Goal: Task Accomplishment & Management: Manage account settings

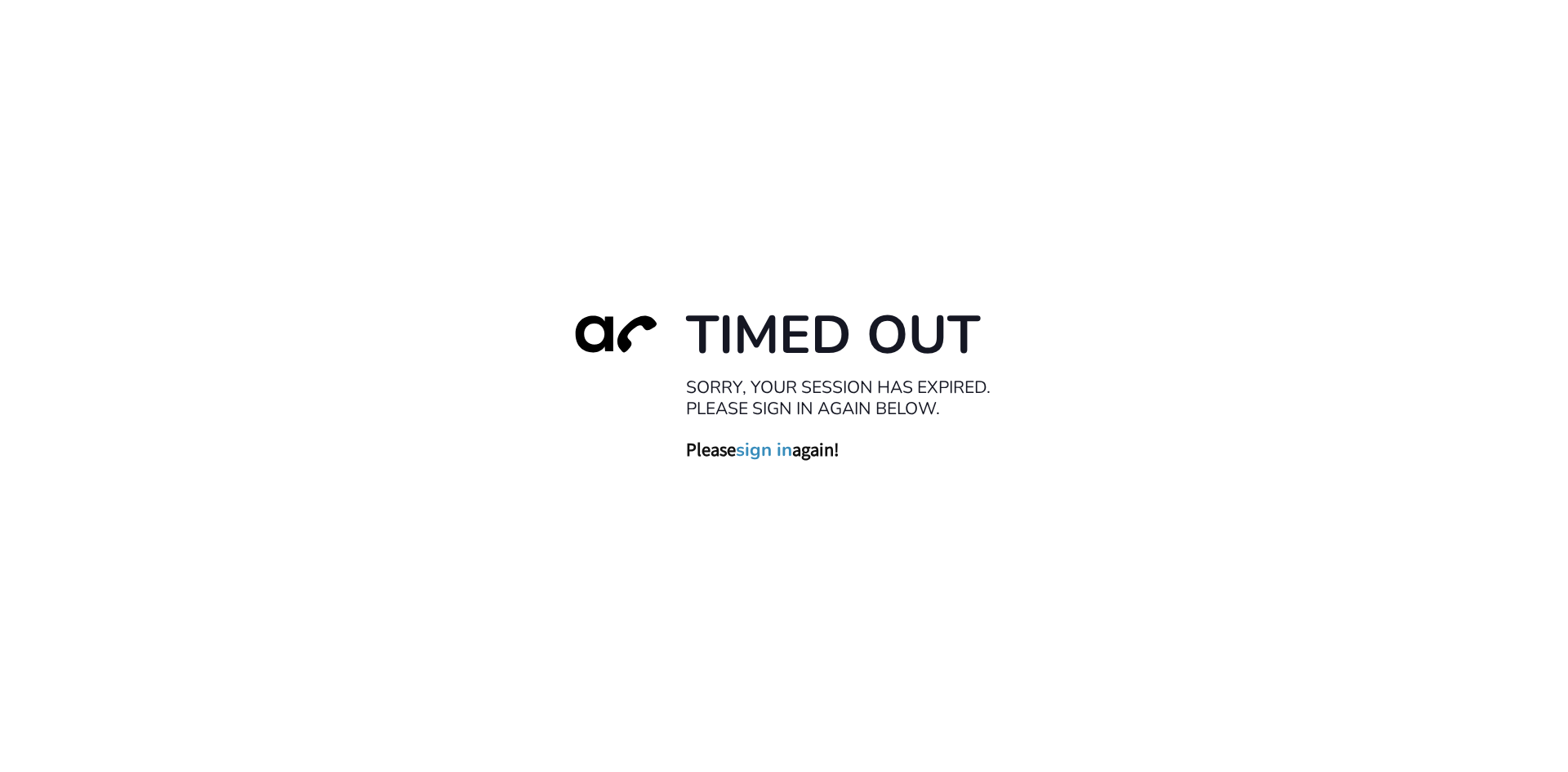
click at [766, 453] on link "sign in" at bounding box center [764, 449] width 56 height 23
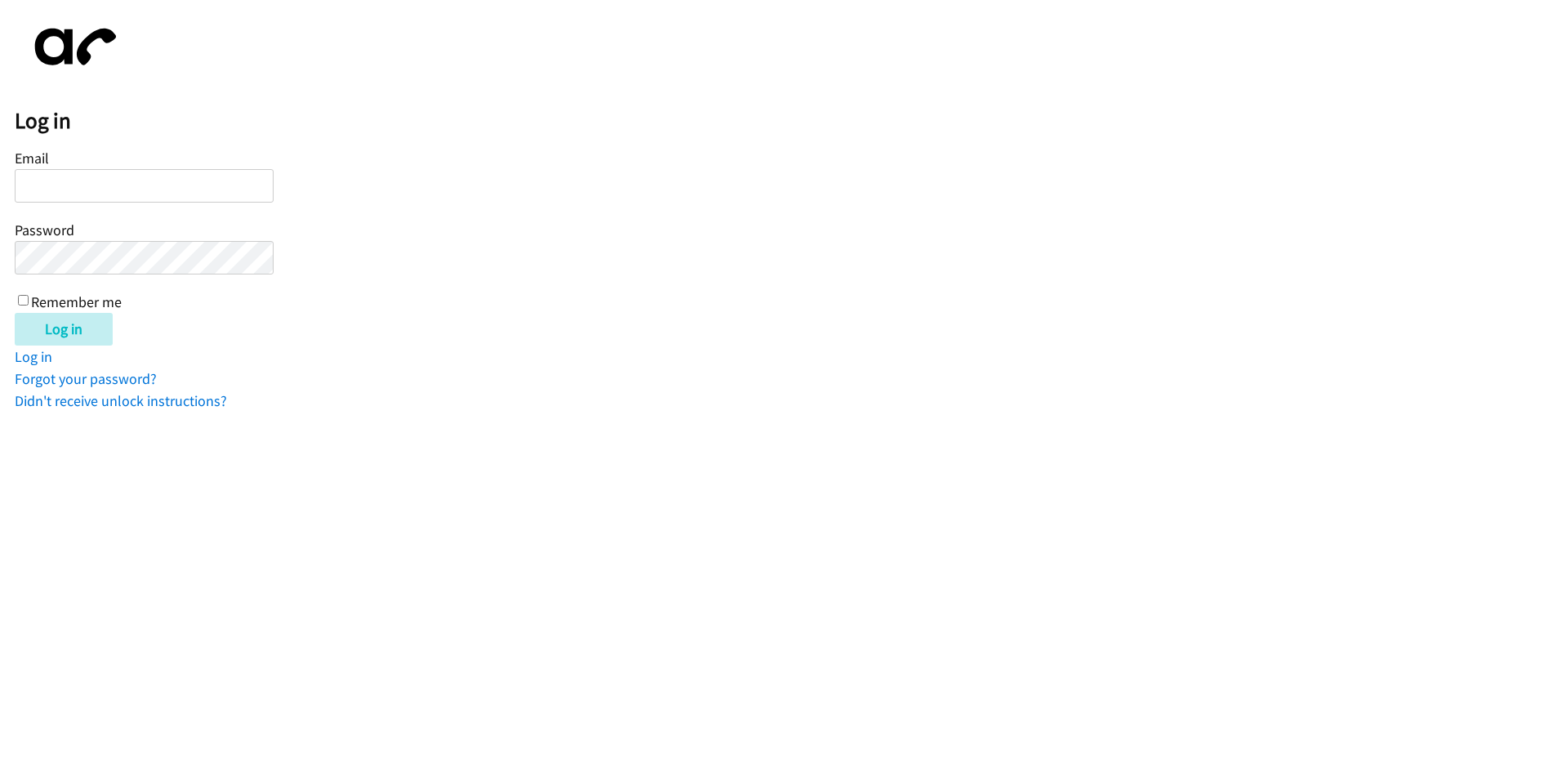
click at [218, 182] on input "Email" at bounding box center [144, 185] width 259 height 33
type input "ba"
click at [78, 180] on input "Email" at bounding box center [144, 185] width 259 height 33
type input "[EMAIL_ADDRESS][DOMAIN_NAME]"
click at [67, 327] on input "Log in" at bounding box center [64, 328] width 98 height 32
